Goal: Transaction & Acquisition: Purchase product/service

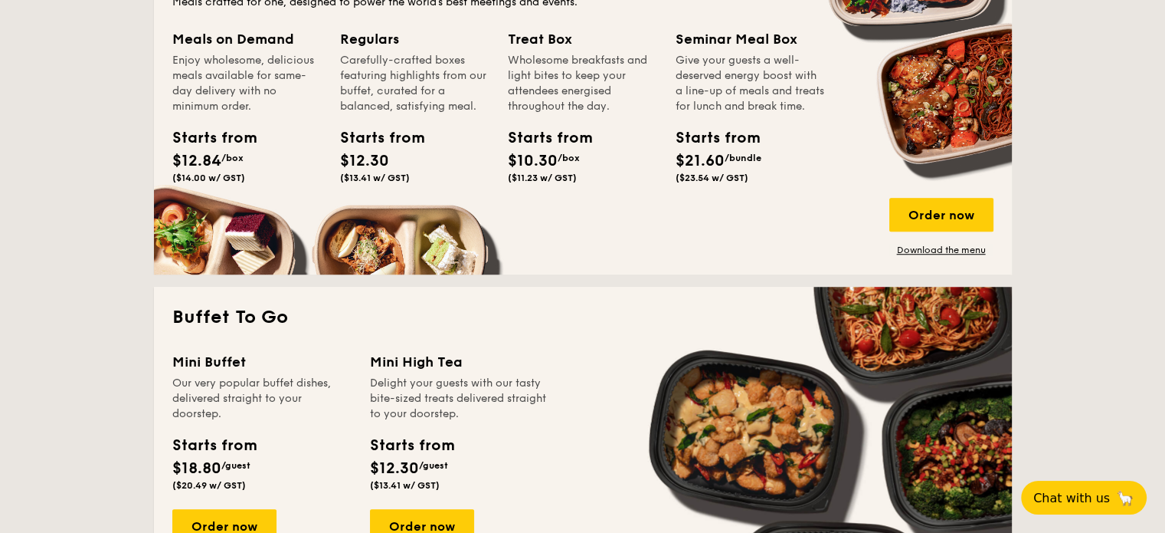
scroll to position [996, 0]
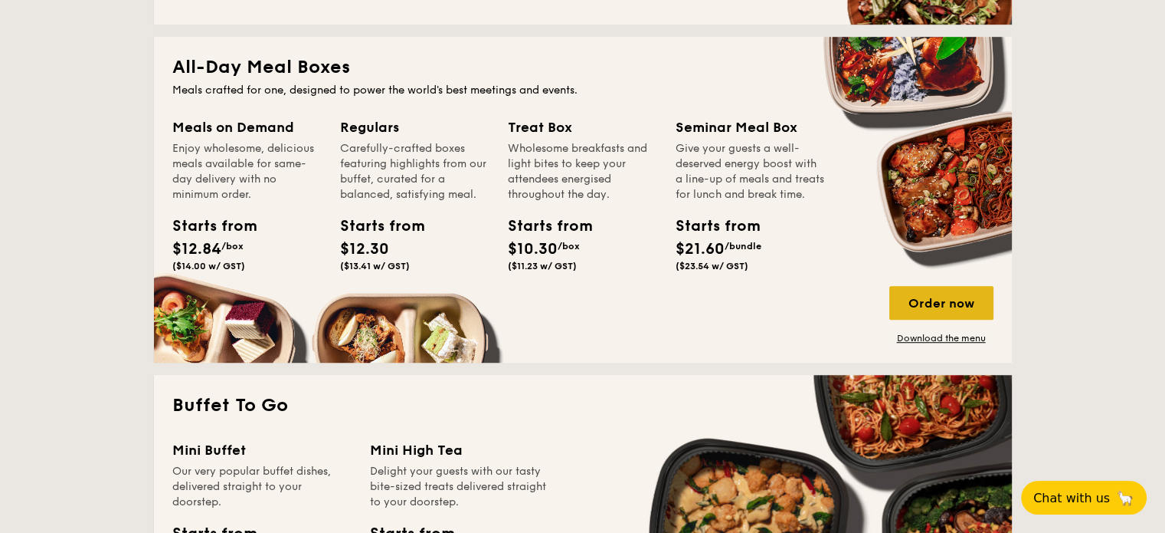
click at [926, 306] on div "Order now" at bounding box center [942, 303] width 104 height 34
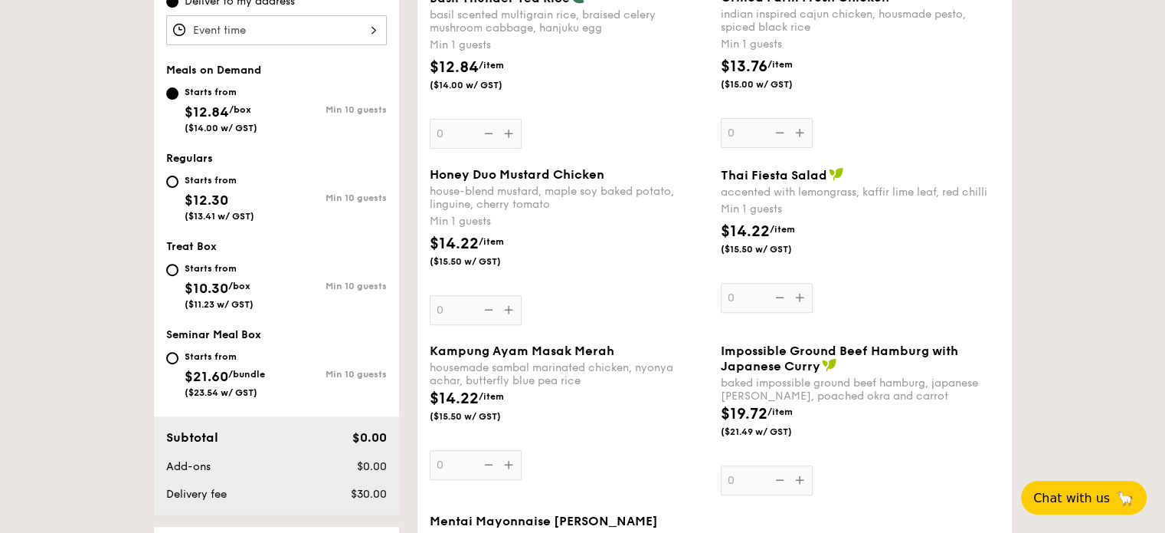
scroll to position [690, 0]
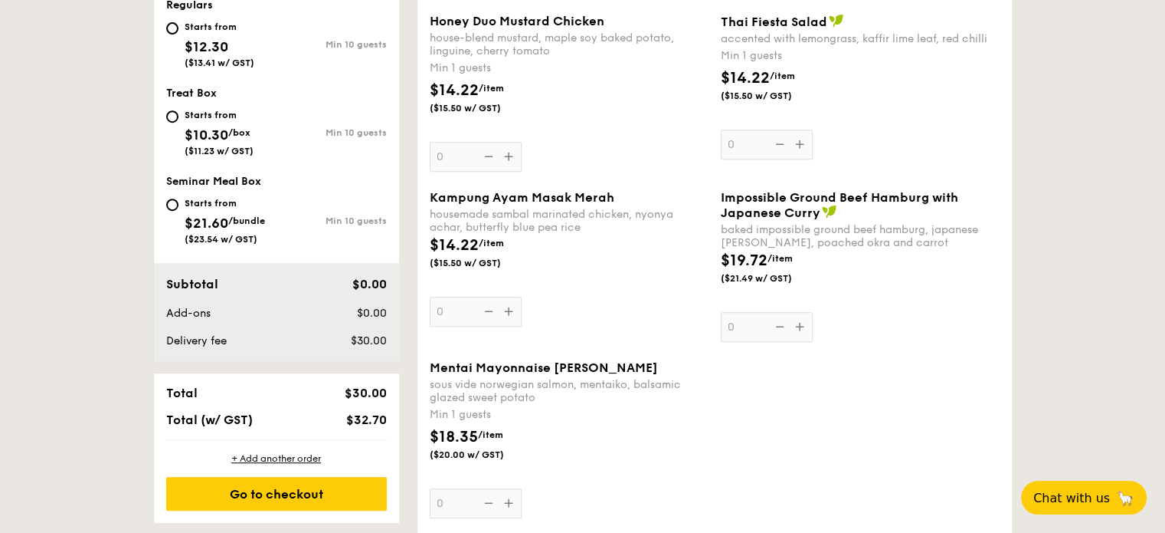
click at [487, 156] on div "Honey Duo Mustard Chicken house-blend mustard, maple soy baked potato, linguine…" at bounding box center [569, 93] width 279 height 158
click at [487, 156] on input "0" at bounding box center [476, 157] width 92 height 30
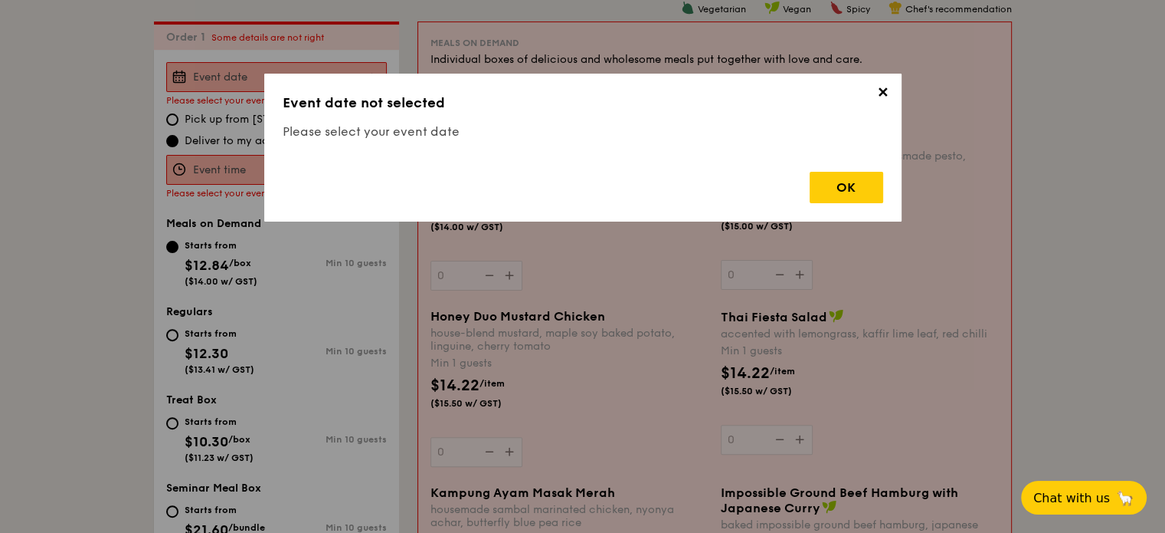
scroll to position [409, 0]
drag, startPoint x: 800, startPoint y: 104, endPoint x: 857, endPoint y: 94, distance: 57.6
click at [806, 103] on h3 "Event date not selected" at bounding box center [583, 102] width 601 height 21
click at [857, 94] on h3 "Event date not selected" at bounding box center [583, 102] width 601 height 21
click at [877, 94] on span "✕" at bounding box center [883, 94] width 21 height 21
